Goal: Task Accomplishment & Management: Use online tool/utility

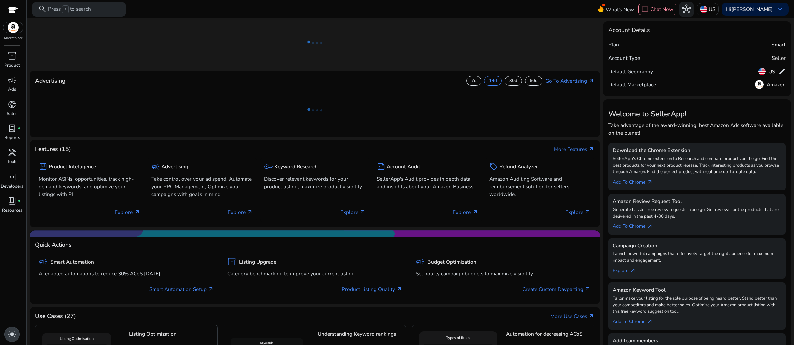
click at [19, 334] on div "light_mode" at bounding box center [11, 333] width 15 height 15
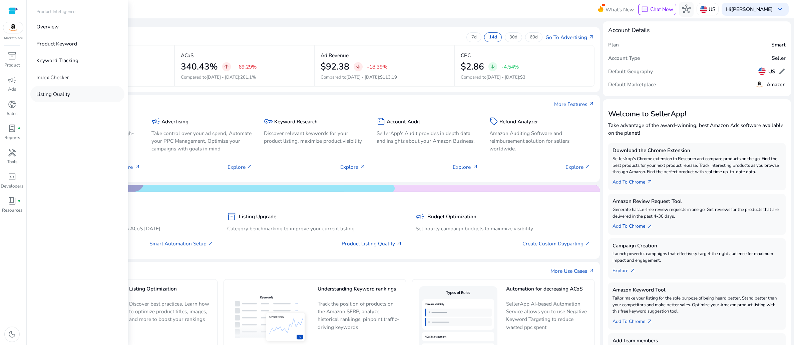
click at [70, 98] on p "Listing Quality" at bounding box center [53, 94] width 34 height 8
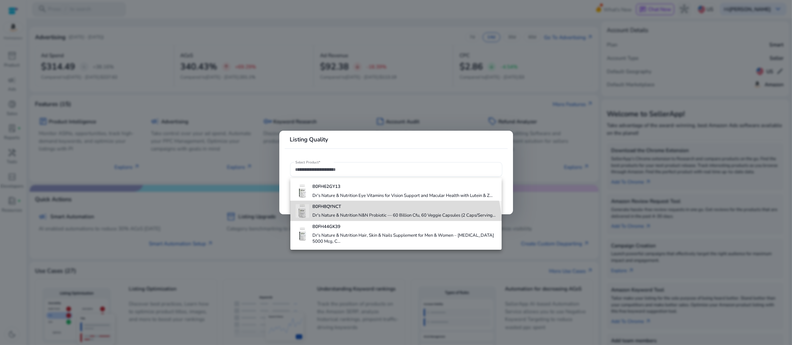
click at [377, 218] on h4 "Dr's Nature & Nutrition N&N Probiotic — 60 Billion Cfu, 60 Veggie Capsules (2 C…" at bounding box center [403, 215] width 183 height 6
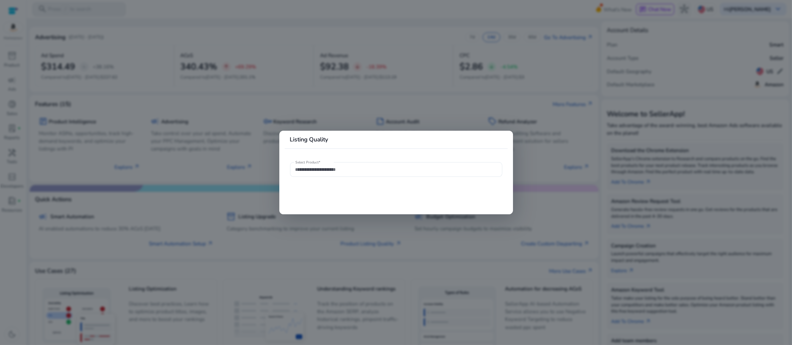
type input "**********"
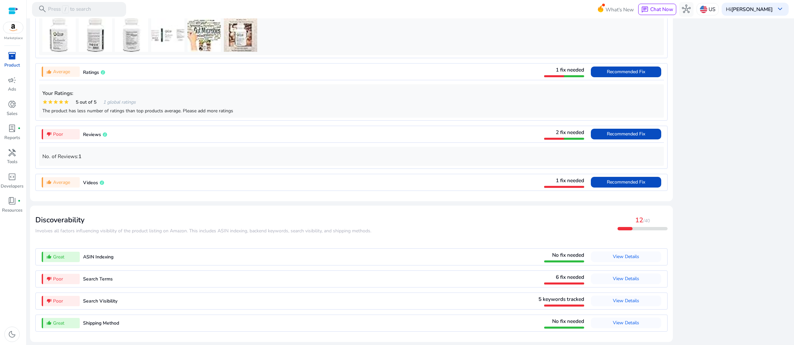
scroll to position [712, 0]
click at [613, 275] on span "View Details" at bounding box center [626, 278] width 26 height 6
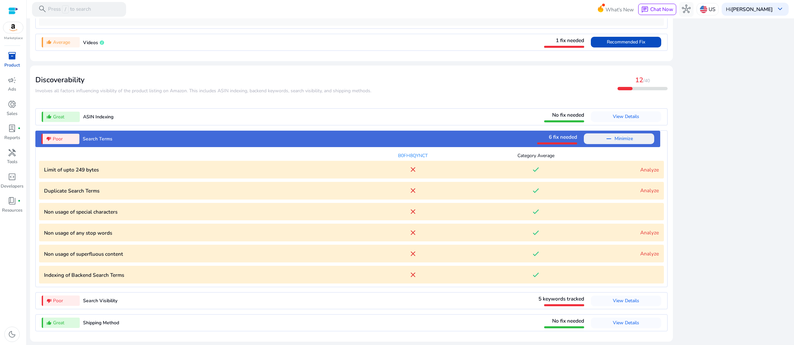
scroll to position [0, 0]
click at [641, 166] on link "Analyze" at bounding box center [650, 169] width 19 height 7
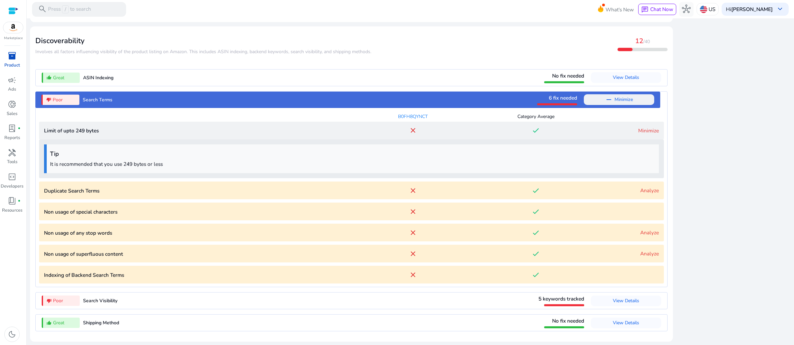
scroll to position [939, 0]
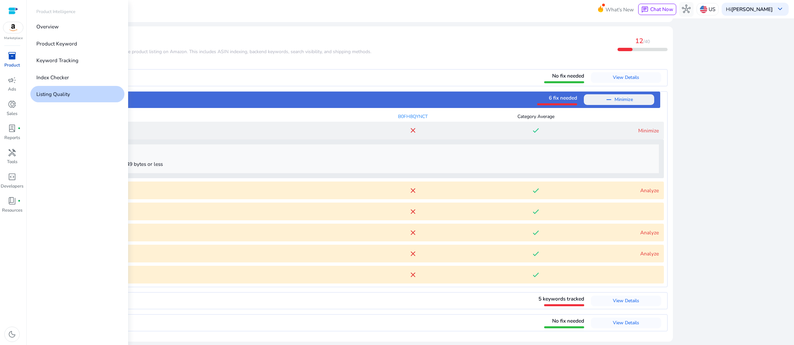
click at [10, 60] on span "inventory_2" at bounding box center [12, 55] width 9 height 9
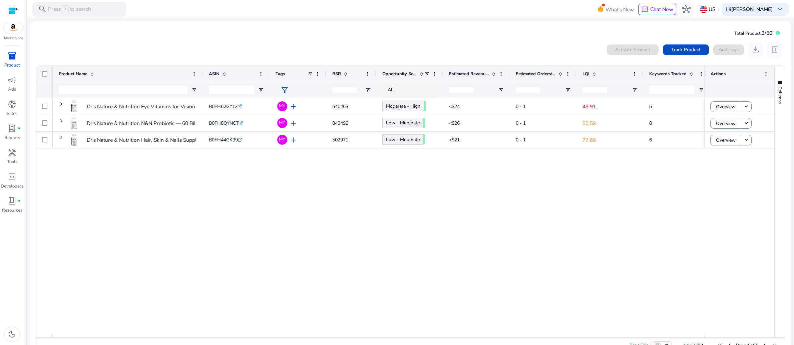
click at [324, 57] on div "0 products selected Activate Product Track Product Add Tags download delete" at bounding box center [410, 49] width 750 height 15
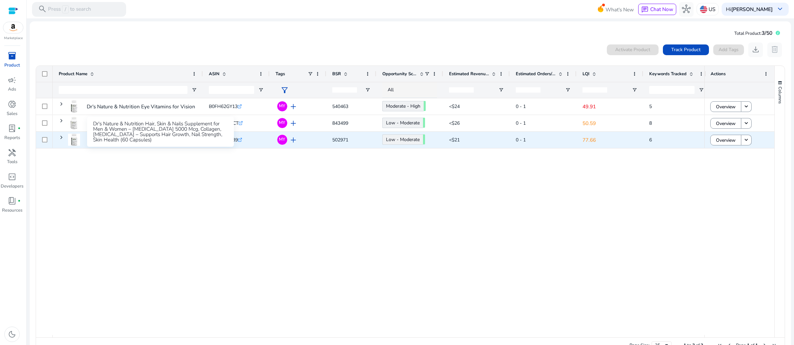
click at [150, 147] on p "Dr's Nature & Nutrition Hair, Skin & Nails Supplement for Men..." at bounding box center [161, 140] width 148 height 14
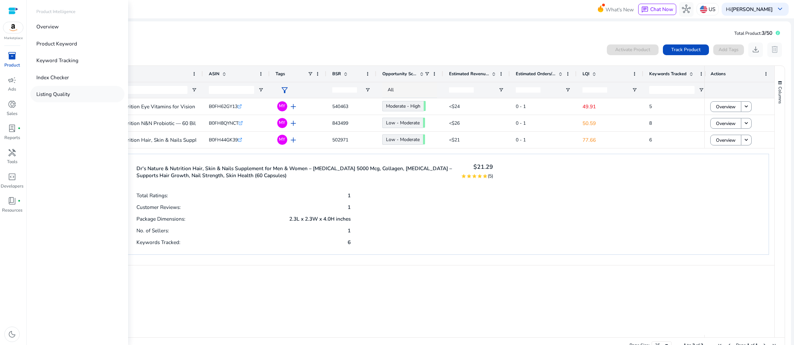
click at [70, 98] on p "Listing Quality" at bounding box center [53, 94] width 34 height 8
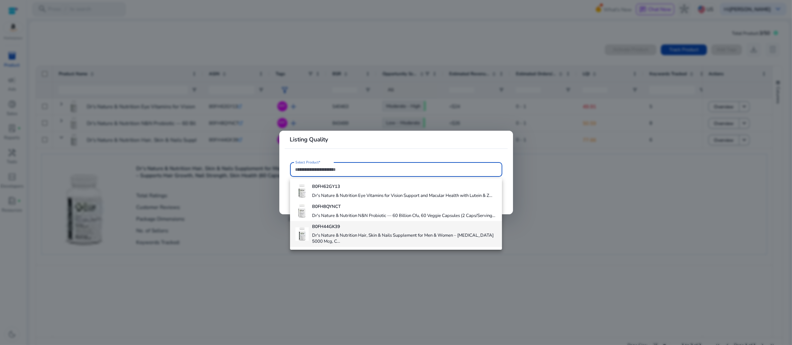
scroll to position [36, 0]
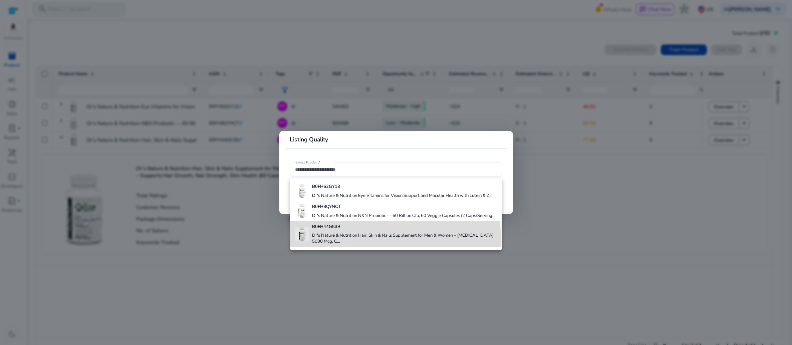
click at [356, 244] on h4 "Dr's Nature & Nutrition Hair, Skin & Nails Supplement for Men & Women – [MEDICA…" at bounding box center [404, 238] width 185 height 12
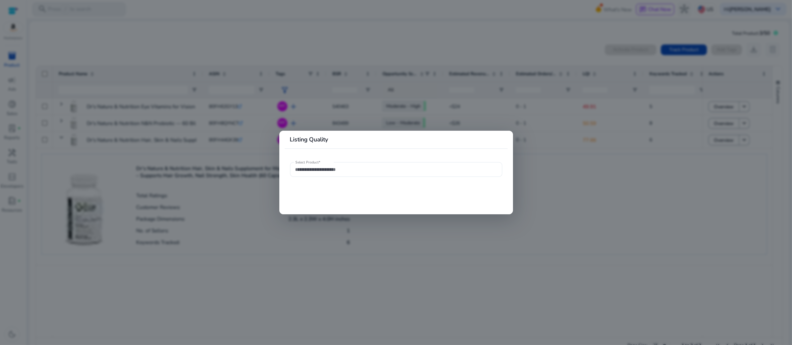
type input "**********"
